Goal: Information Seeking & Learning: Learn about a topic

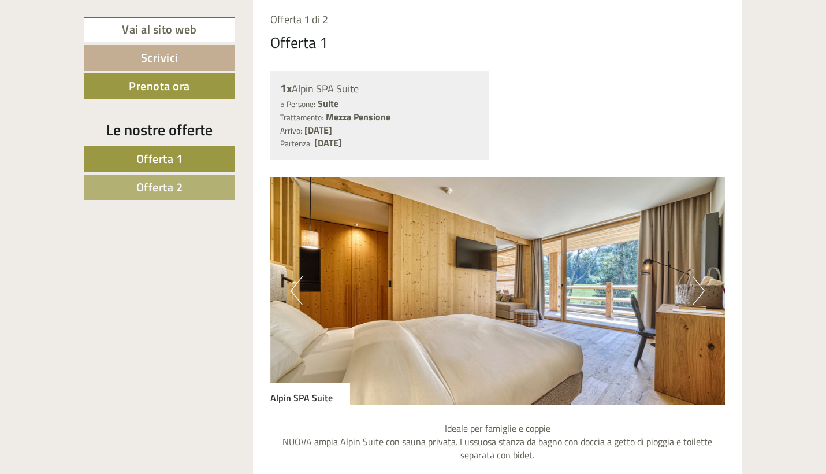
scroll to position [866, 0]
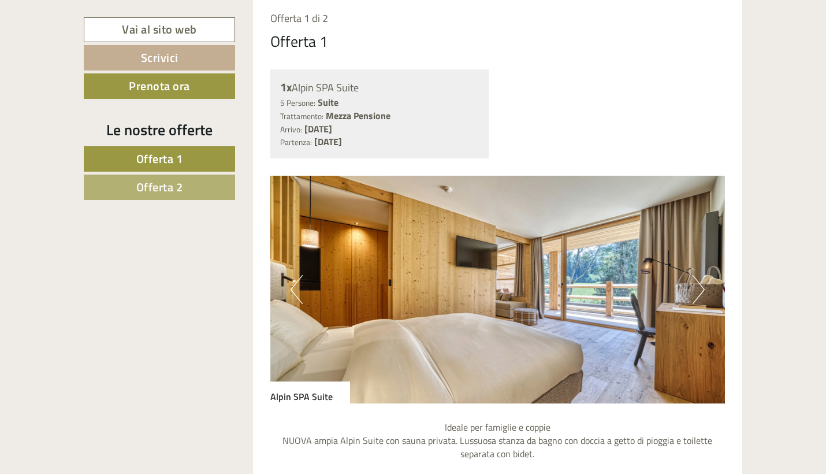
click at [694, 291] on button "Next" at bounding box center [699, 289] width 12 height 29
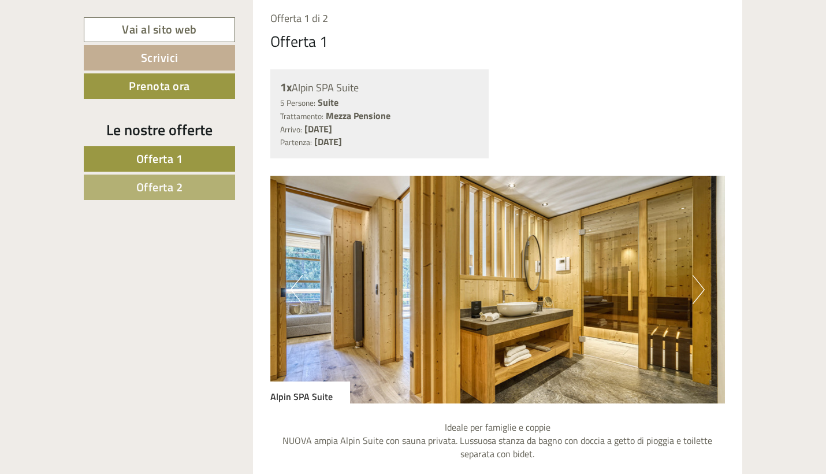
click at [694, 291] on button "Next" at bounding box center [699, 289] width 12 height 29
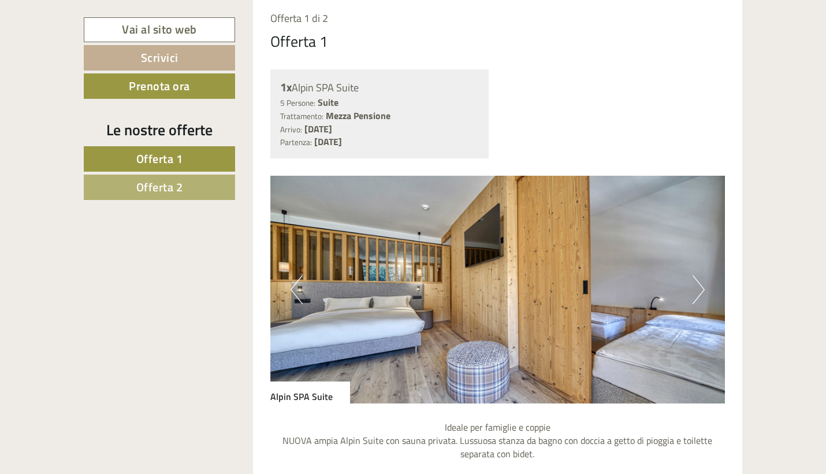
click at [694, 291] on button "Next" at bounding box center [699, 289] width 12 height 29
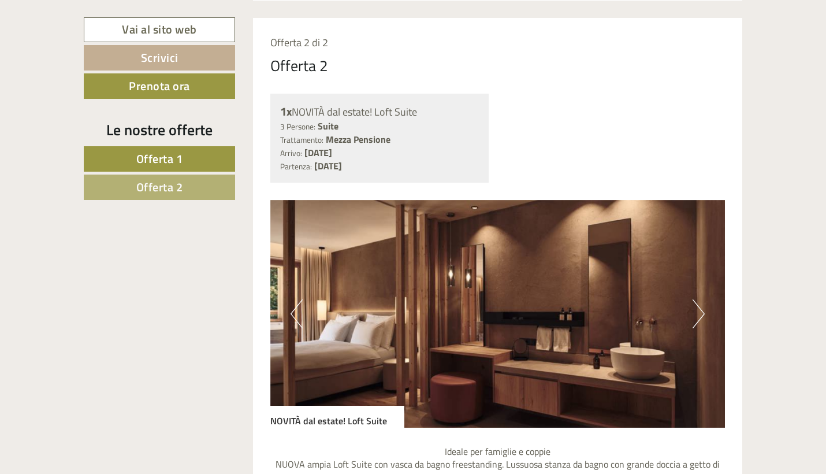
scroll to position [1898, 0]
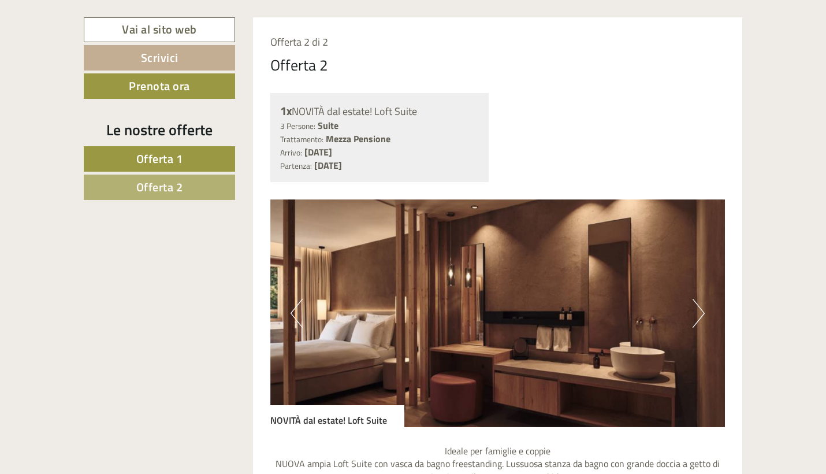
click at [697, 299] on button "Next" at bounding box center [699, 313] width 12 height 29
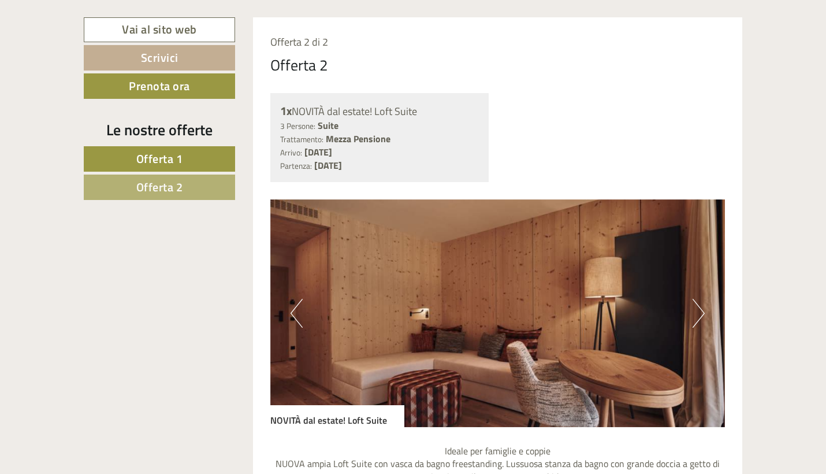
click at [697, 299] on button "Next" at bounding box center [699, 313] width 12 height 29
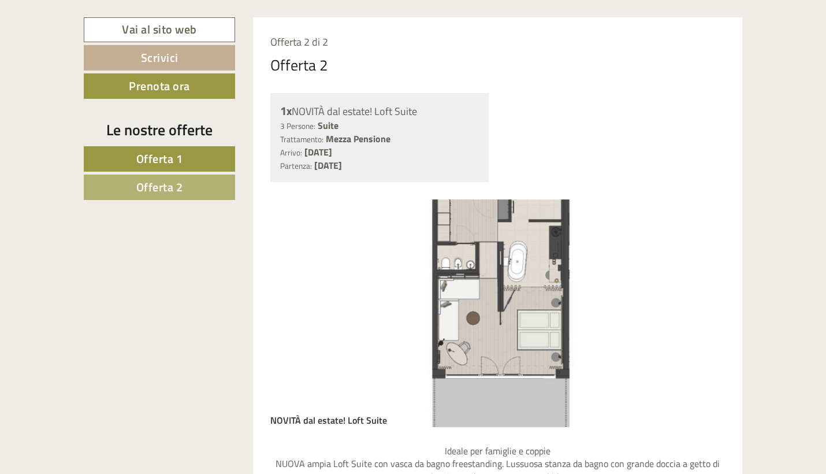
click at [697, 299] on button "Next" at bounding box center [699, 313] width 12 height 29
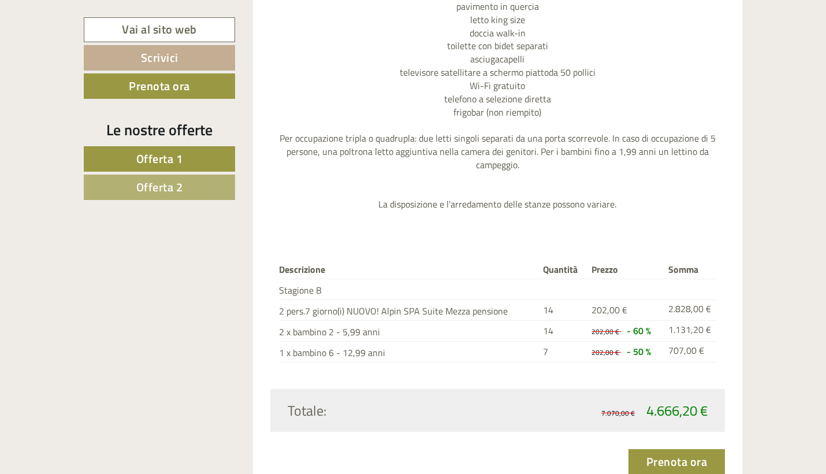
scroll to position [714, 0]
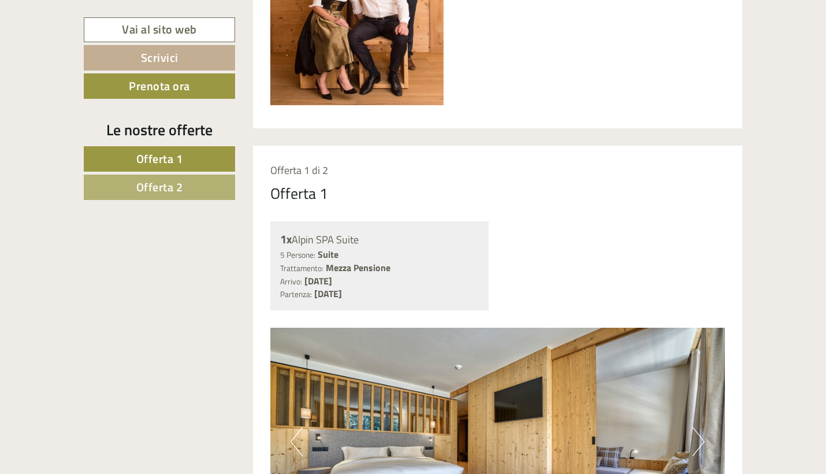
click at [198, 187] on link "Offerta 2" at bounding box center [159, 187] width 151 height 25
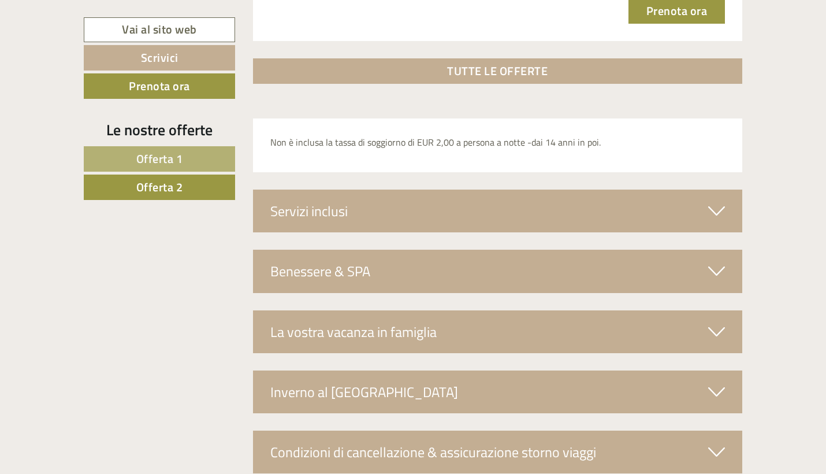
scroll to position [1846, 0]
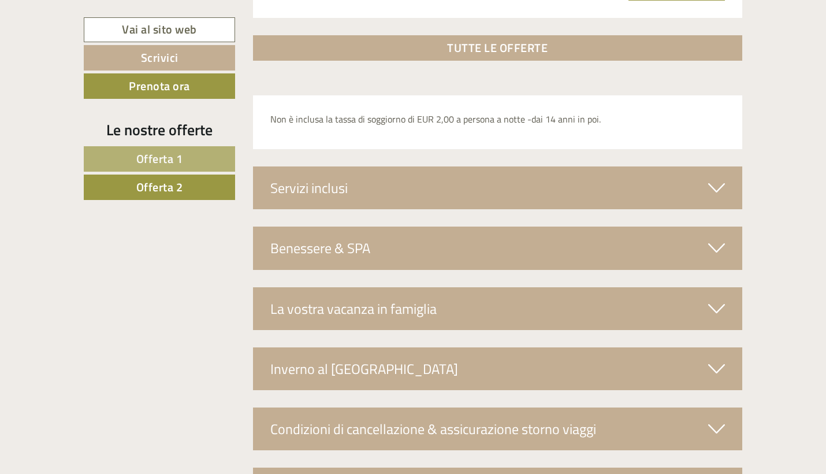
click at [498, 35] on link "TUTTE LE OFFERTE" at bounding box center [498, 47] width 490 height 25
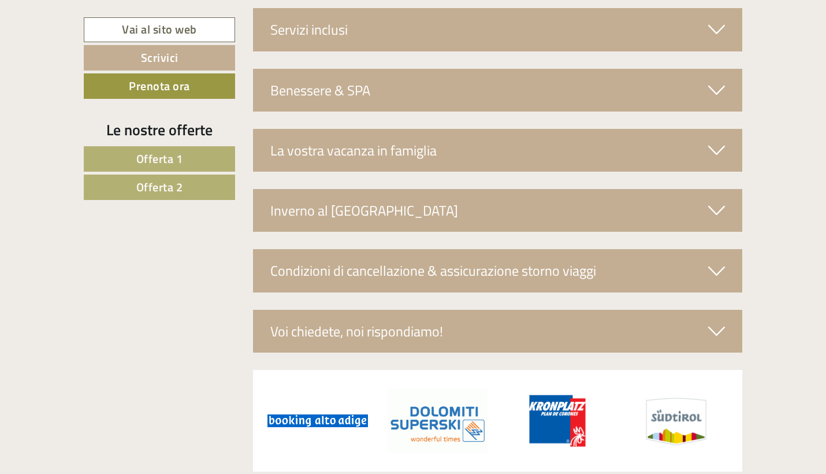
scroll to position [3058, 0]
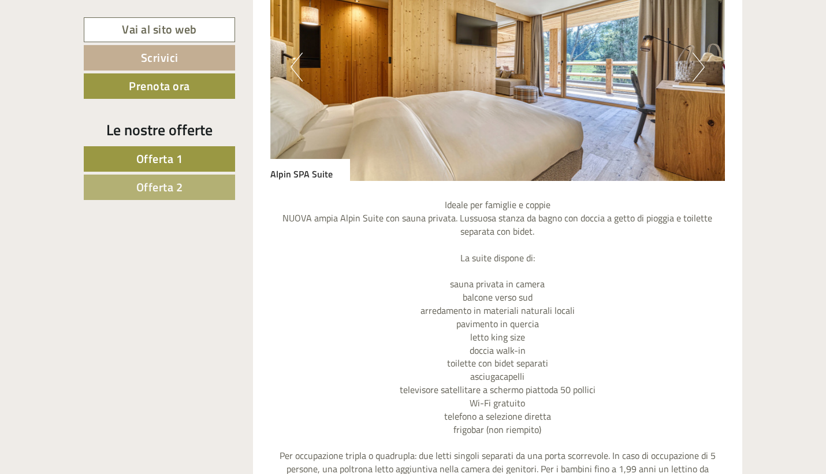
scroll to position [574, 0]
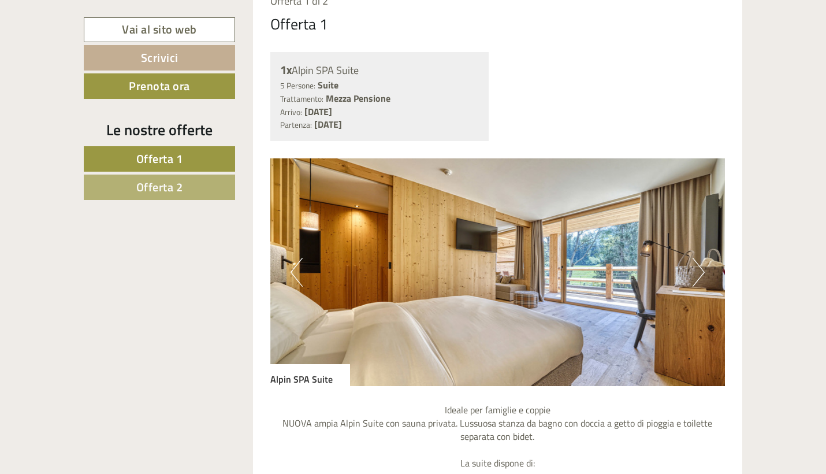
scroll to position [886, 0]
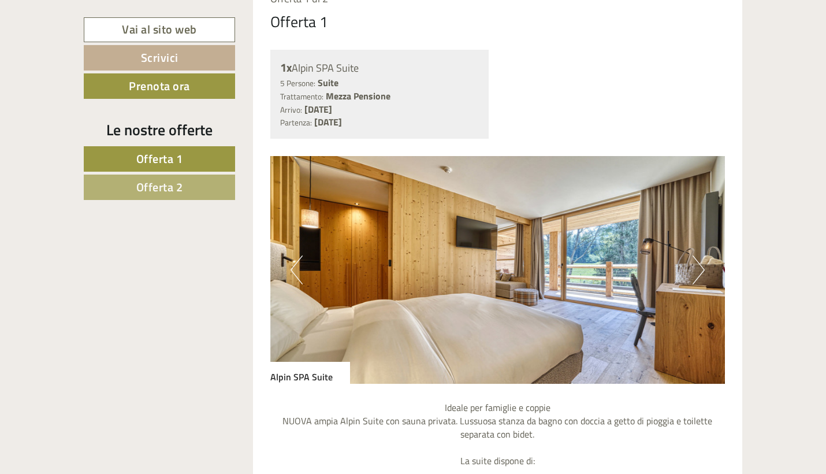
click at [698, 258] on button "Next" at bounding box center [699, 269] width 12 height 29
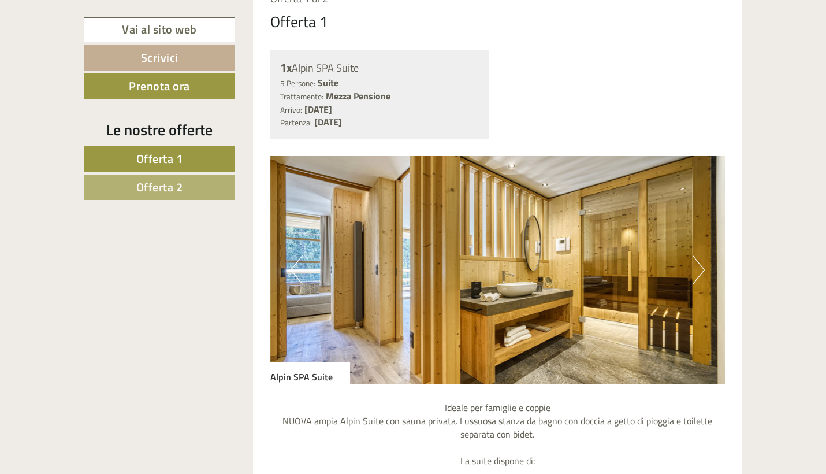
click at [698, 258] on button "Next" at bounding box center [699, 269] width 12 height 29
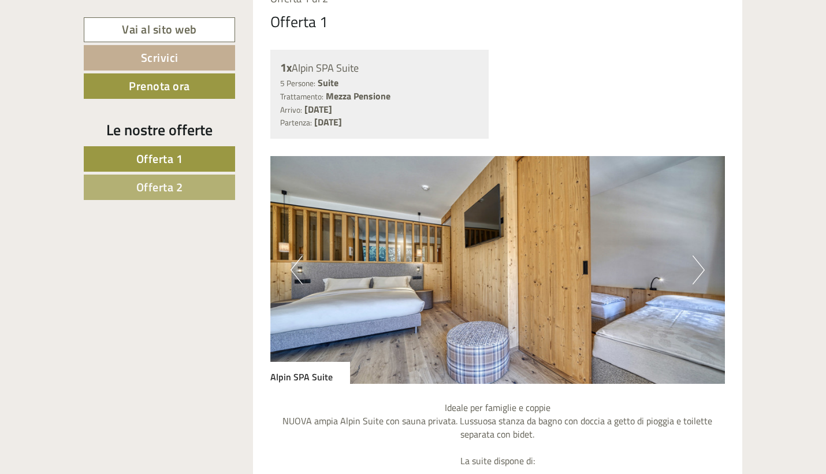
click at [698, 258] on button "Next" at bounding box center [699, 269] width 12 height 29
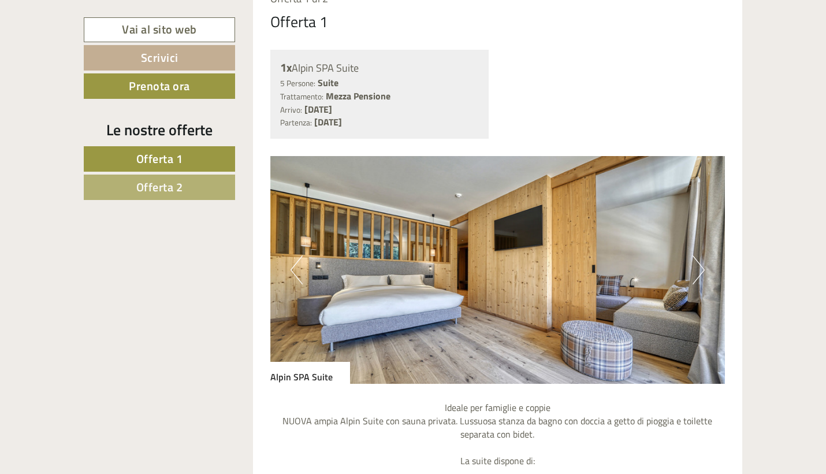
click at [698, 258] on button "Next" at bounding box center [699, 269] width 12 height 29
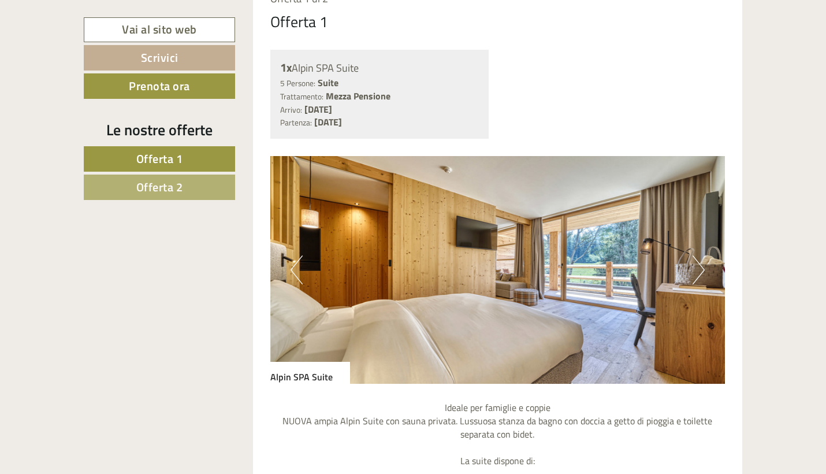
click at [698, 258] on button "Next" at bounding box center [699, 269] width 12 height 29
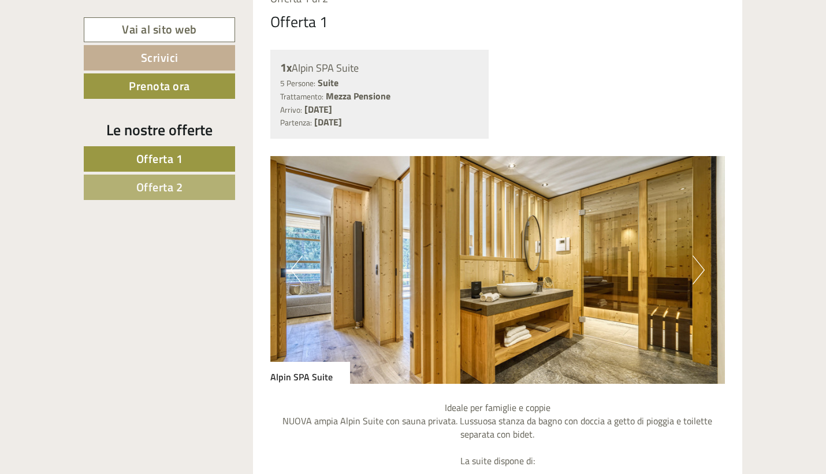
click at [698, 258] on button "Next" at bounding box center [699, 269] width 12 height 29
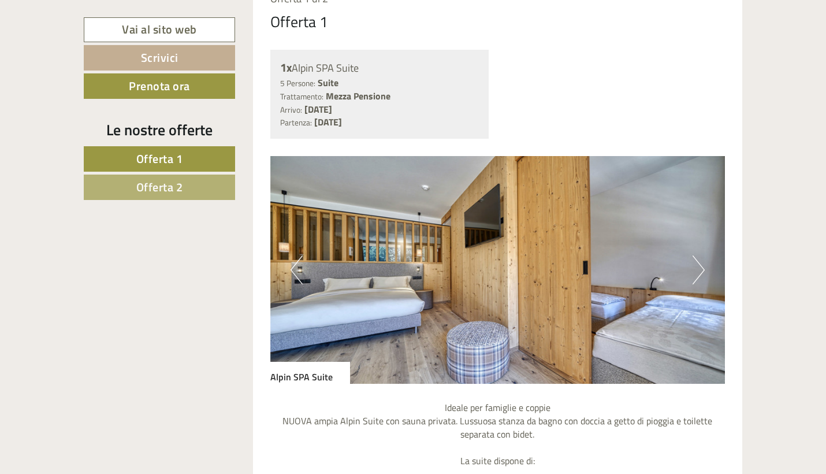
click at [698, 258] on button "Next" at bounding box center [699, 269] width 12 height 29
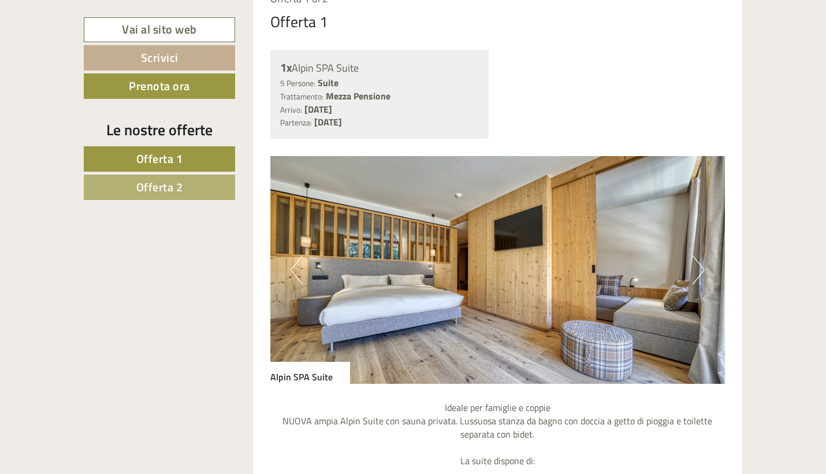
click at [698, 258] on button "Next" at bounding box center [699, 269] width 12 height 29
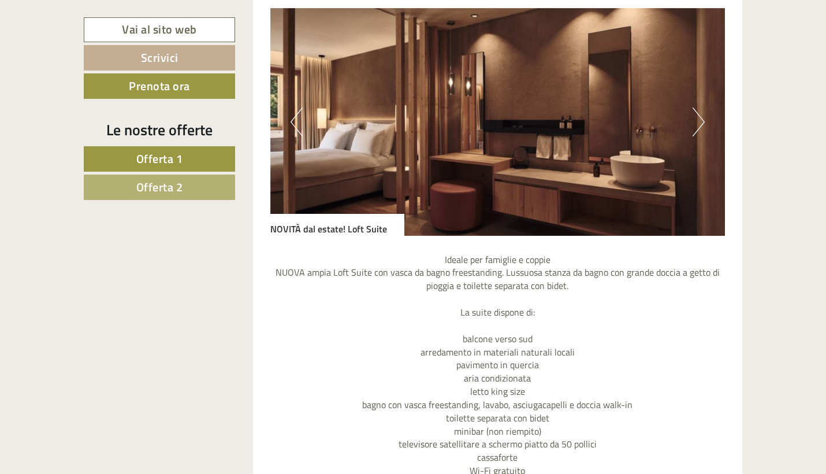
scroll to position [2016, 0]
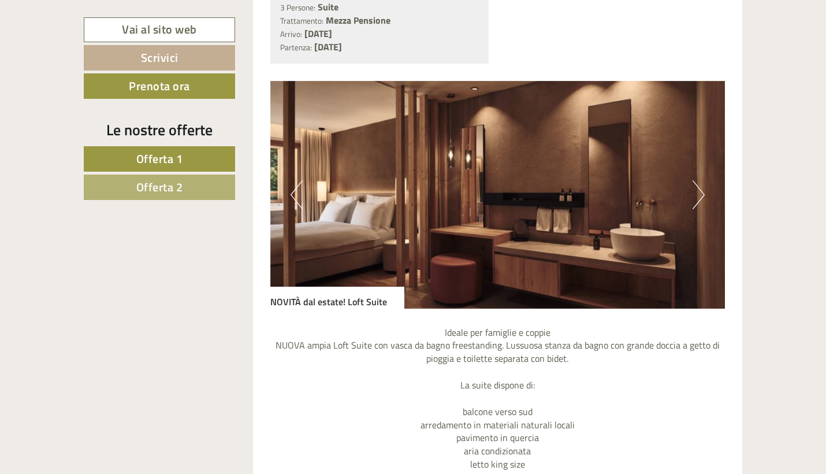
click at [701, 180] on button "Next" at bounding box center [699, 194] width 12 height 29
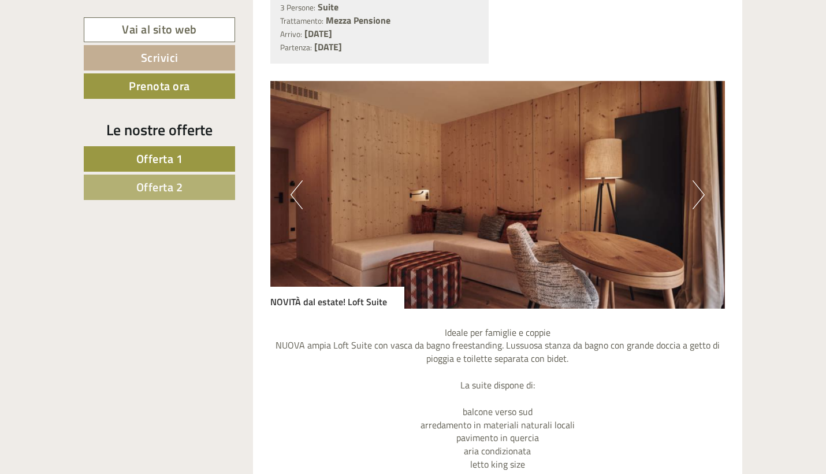
click at [701, 180] on button "Next" at bounding box center [699, 194] width 12 height 29
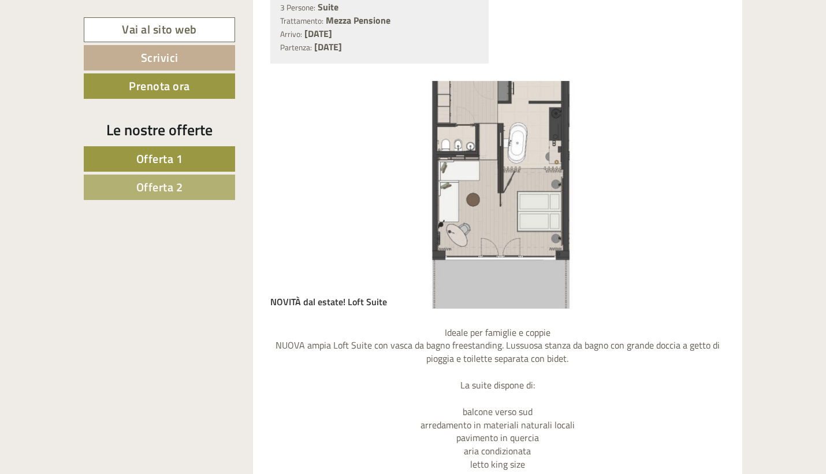
click at [701, 180] on button "Next" at bounding box center [699, 194] width 12 height 29
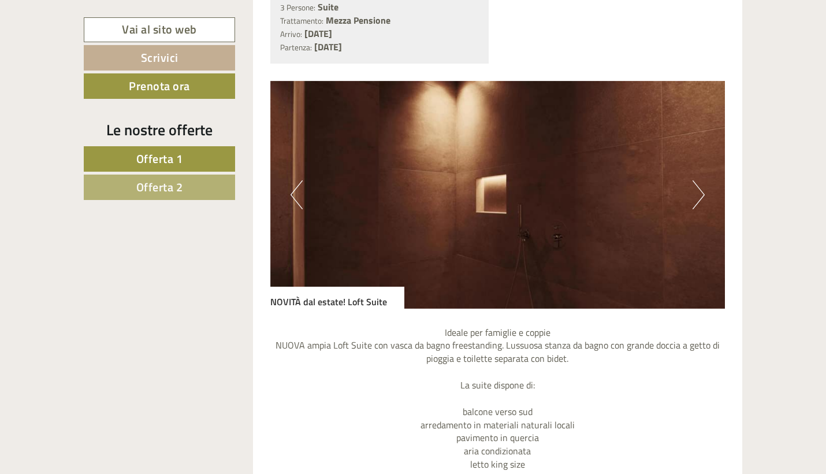
click at [701, 180] on button "Next" at bounding box center [699, 194] width 12 height 29
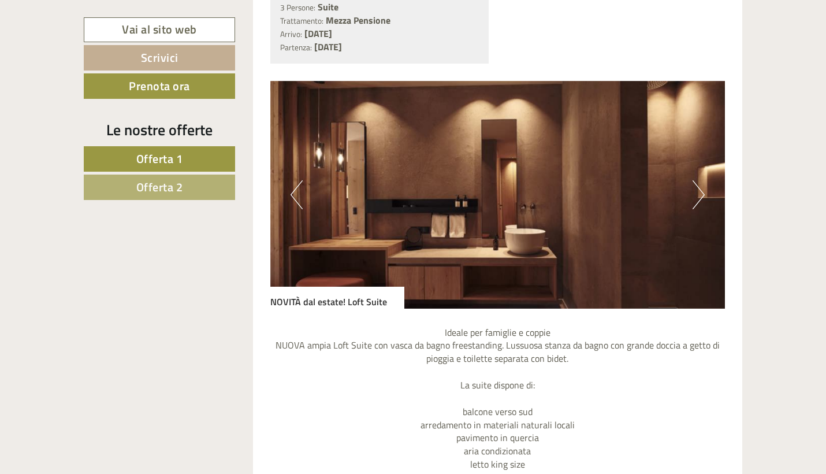
click at [701, 180] on button "Next" at bounding box center [699, 194] width 12 height 29
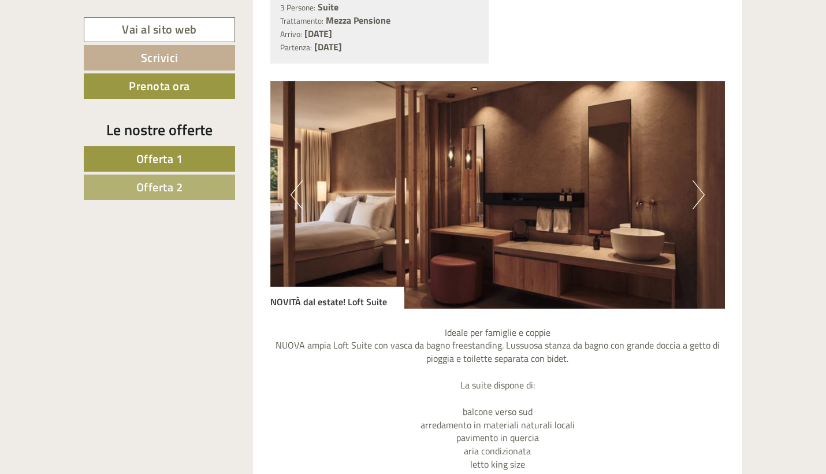
click at [701, 180] on button "Next" at bounding box center [699, 194] width 12 height 29
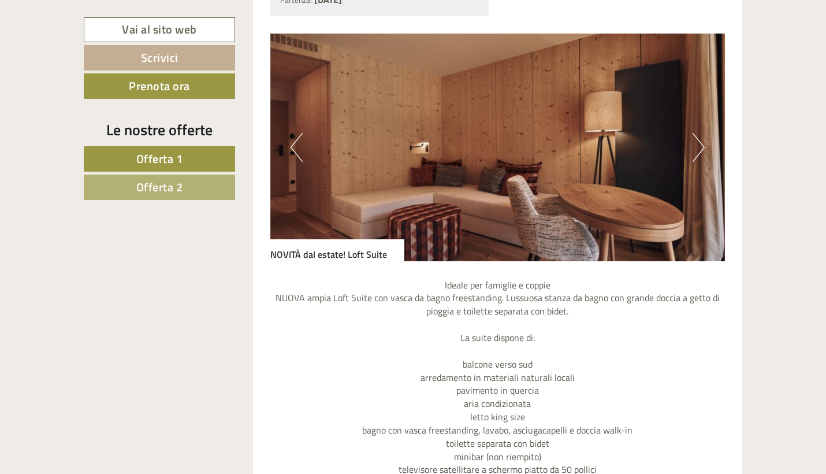
scroll to position [2023, 0]
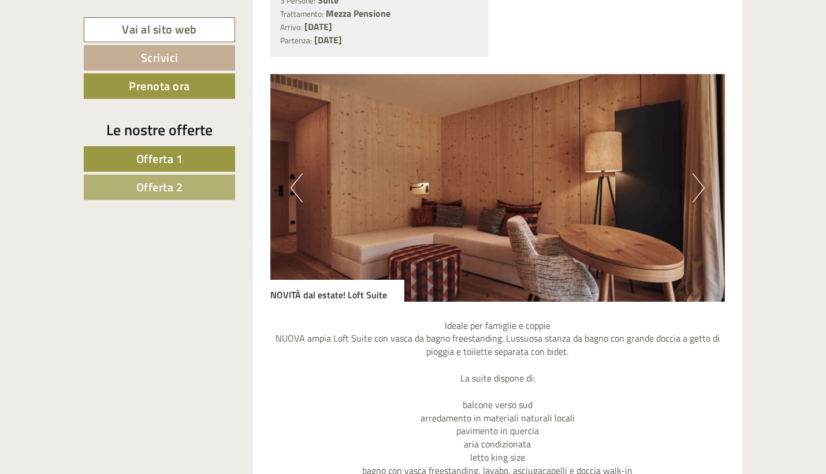
click at [705, 161] on img at bounding box center [497, 188] width 455 height 228
click at [692, 170] on img at bounding box center [497, 188] width 455 height 228
